Goal: Information Seeking & Learning: Find specific fact

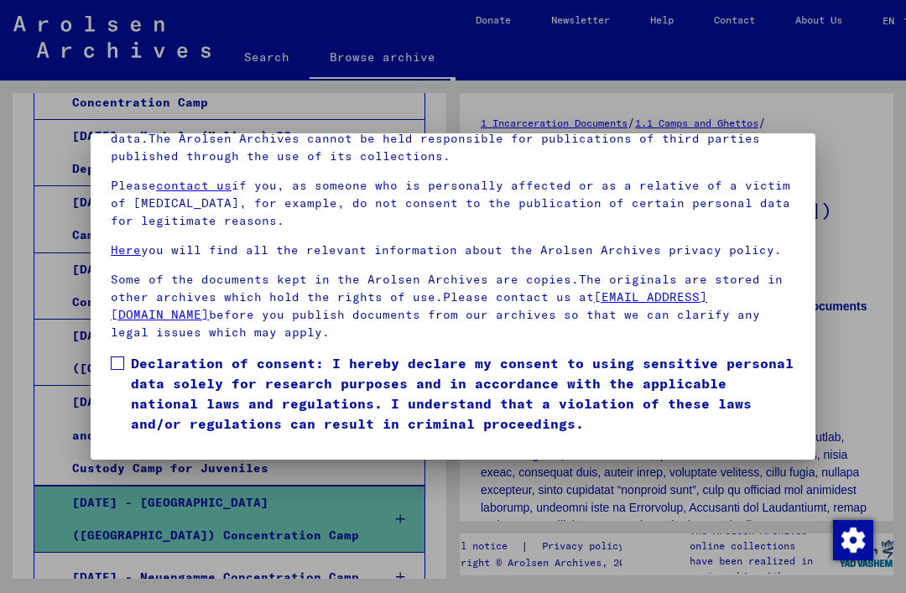
scroll to position [178, 0]
click at [117, 357] on span at bounding box center [117, 363] width 13 height 13
click at [141, 442] on button "I agree" at bounding box center [151, 458] width 81 height 32
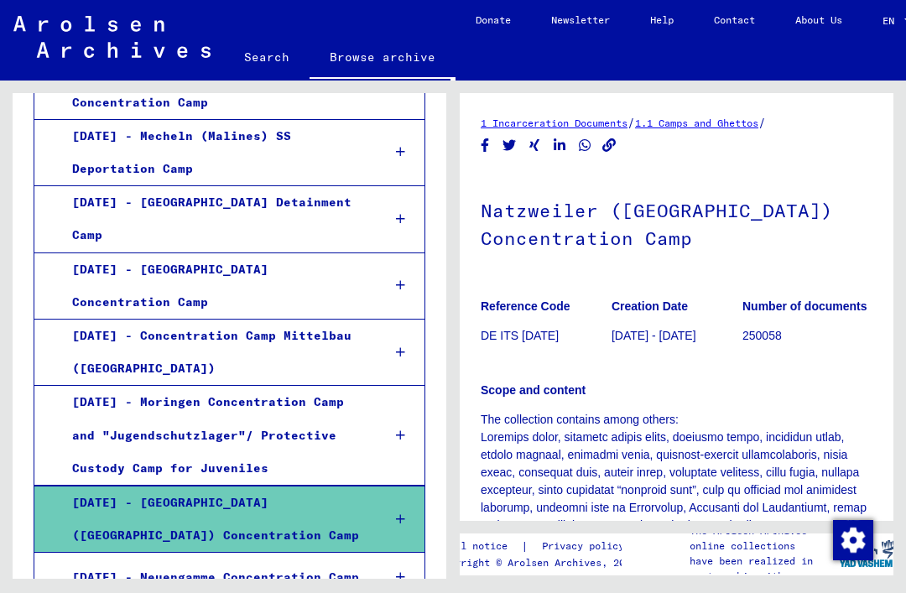
click at [257, 53] on link "Search" at bounding box center [267, 57] width 86 height 40
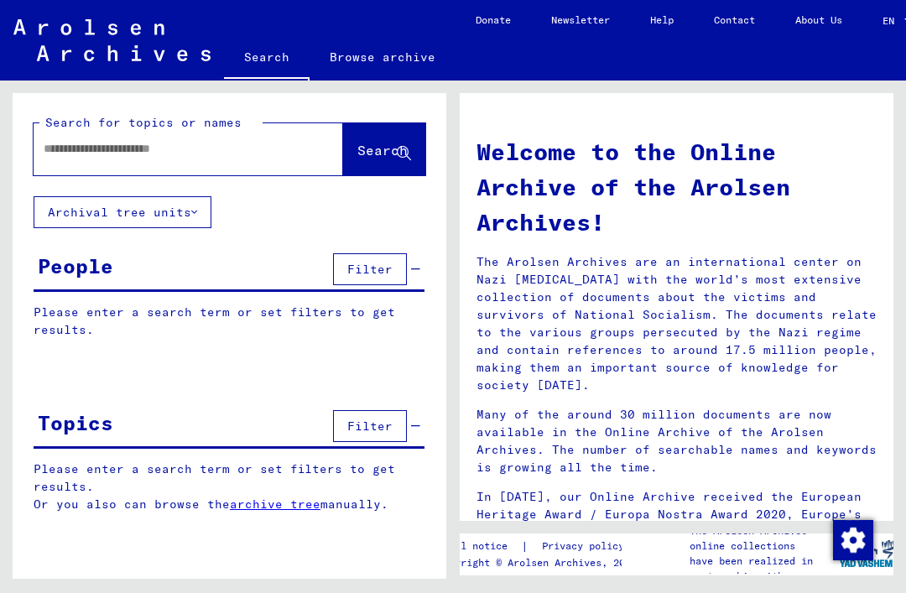
click at [78, 148] on input "text" at bounding box center [168, 149] width 249 height 18
type input "********"
click at [360, 155] on span "Search" at bounding box center [382, 150] width 50 height 17
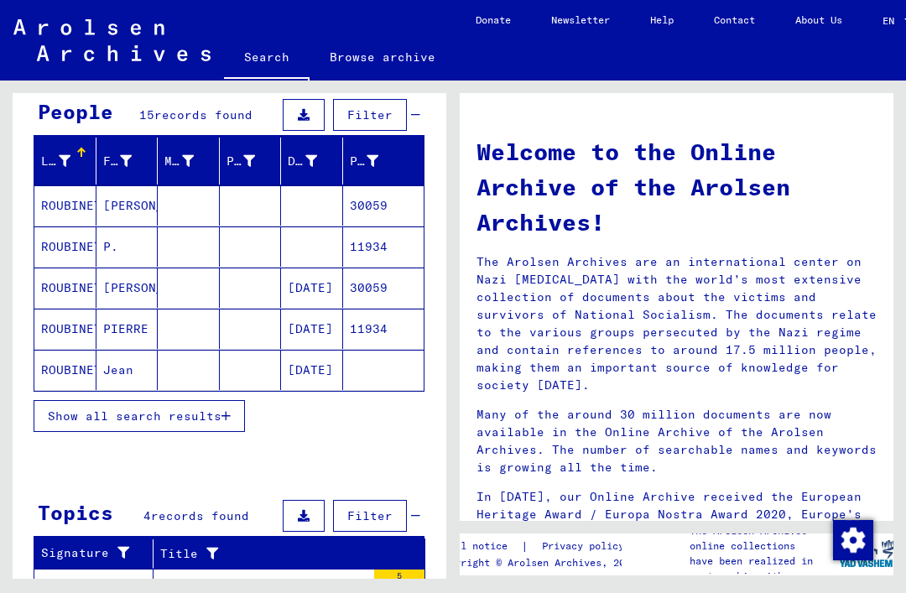
scroll to position [158, 0]
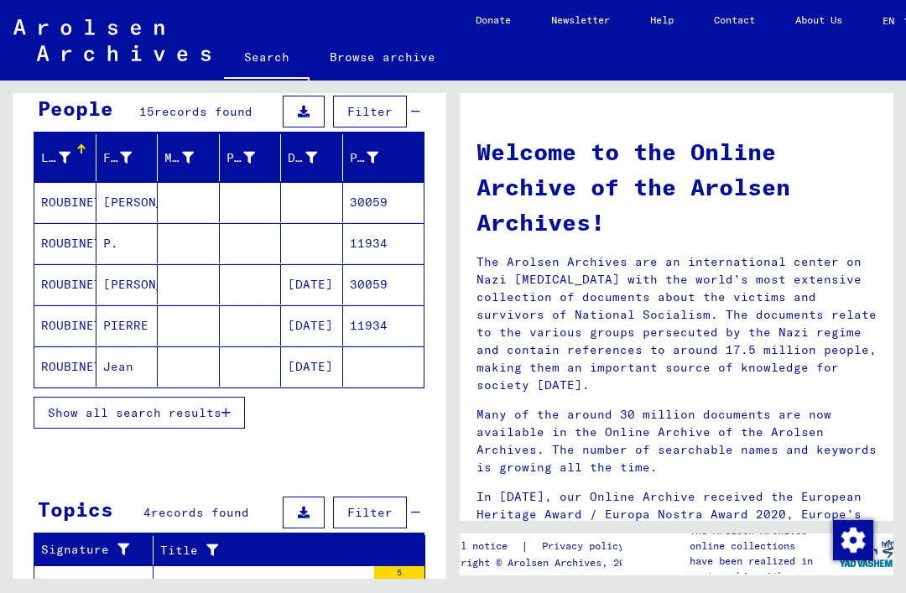
click at [237, 275] on mat-cell at bounding box center [251, 284] width 62 height 40
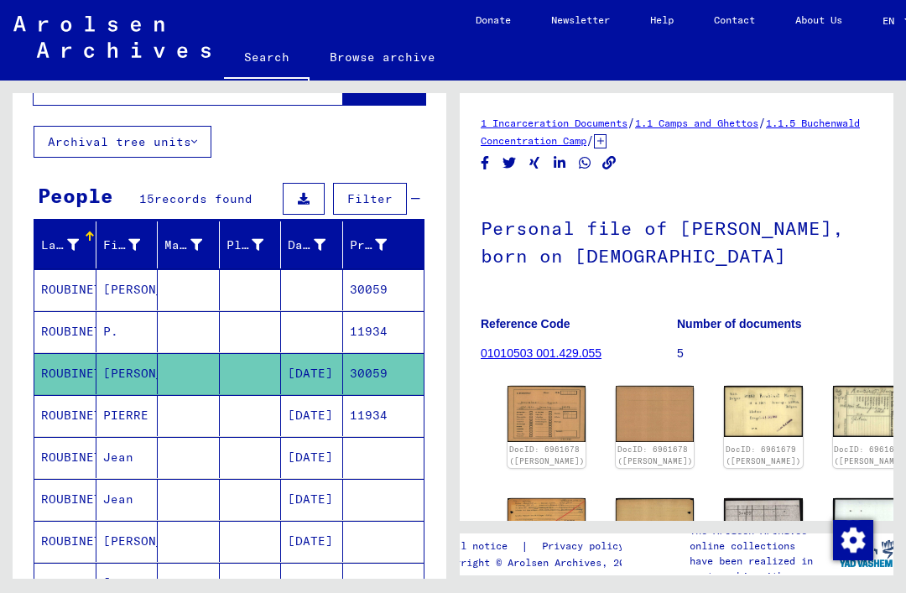
scroll to position [69, 0]
